Goal: Information Seeking & Learning: Learn about a topic

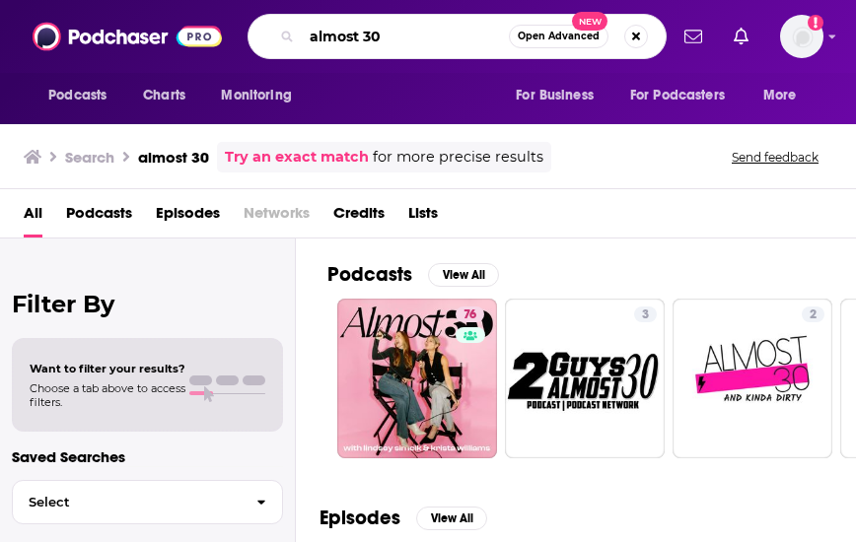
click at [438, 31] on input "almost 30" at bounding box center [405, 37] width 207 height 32
type input "a"
type input "[PERSON_NAME]"
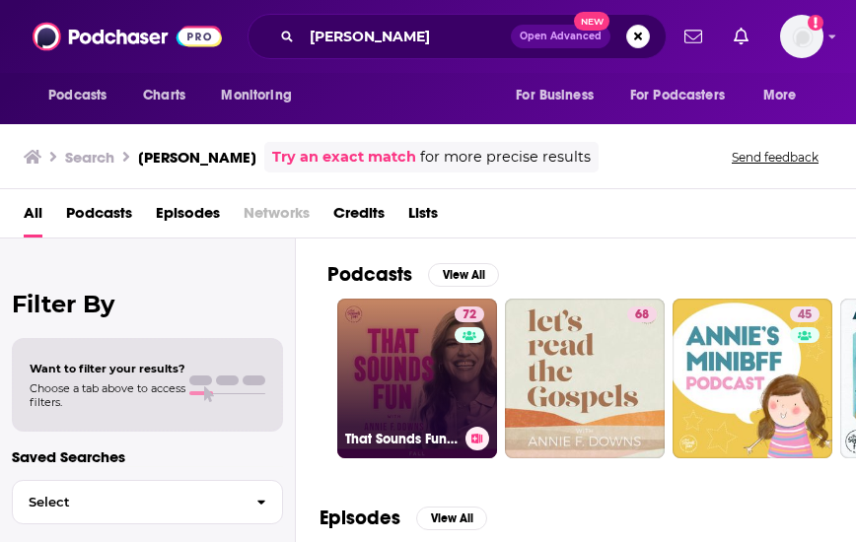
click at [420, 411] on link "72 That Sounds Fun with [PERSON_NAME]" at bounding box center [417, 379] width 160 height 160
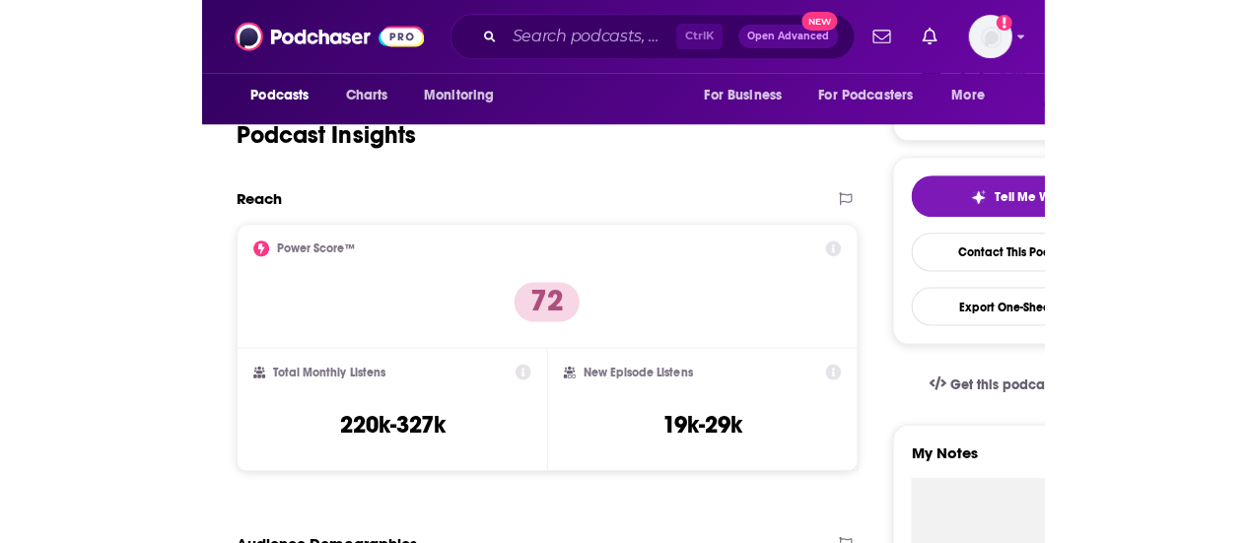
scroll to position [413, 0]
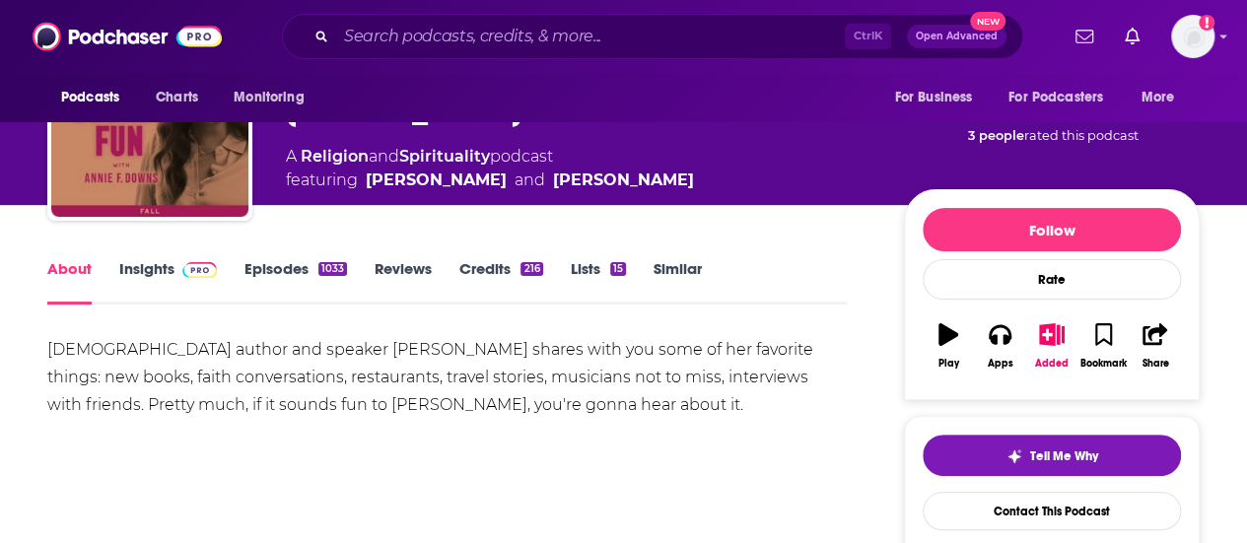
scroll to position [9, 0]
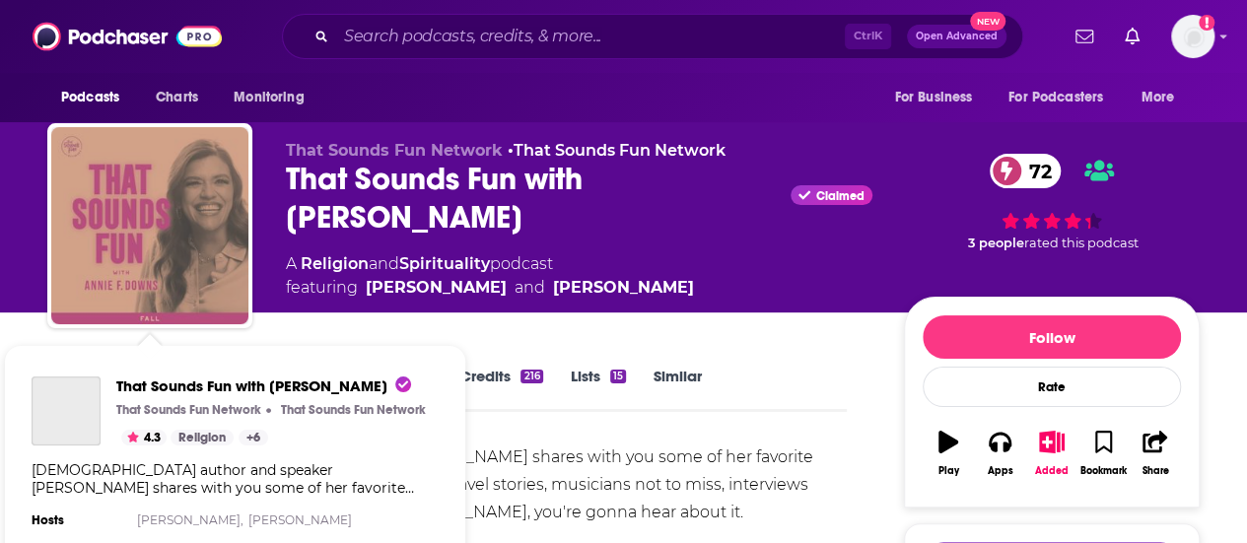
click at [179, 243] on img "That Sounds Fun with Annie F. Downs" at bounding box center [149, 225] width 197 height 197
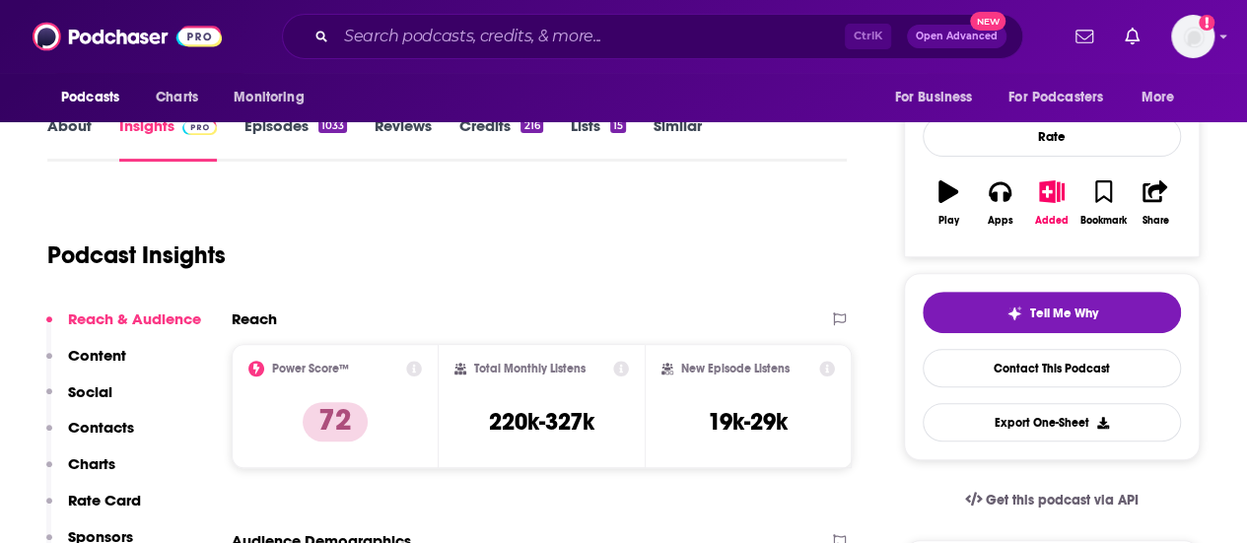
scroll to position [263, 0]
